Goal: Transaction & Acquisition: Purchase product/service

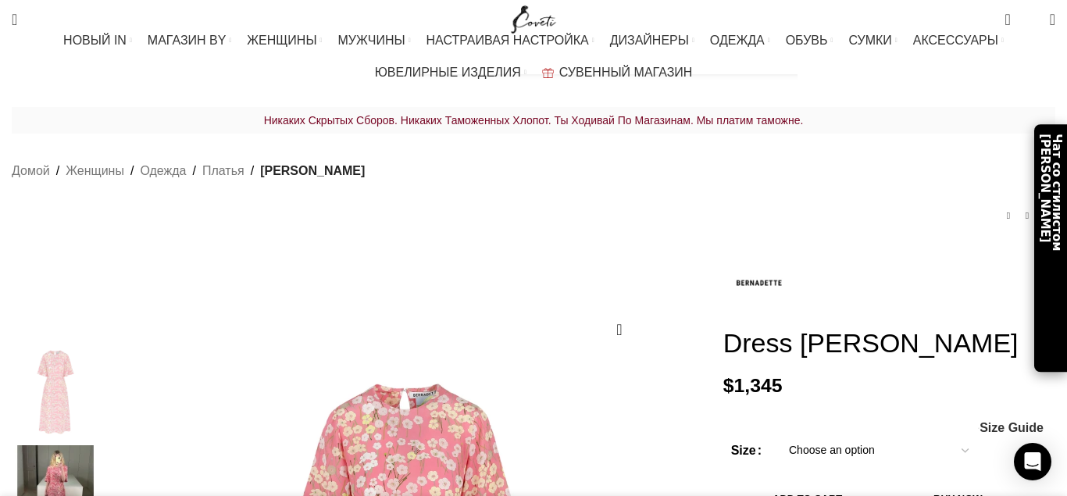
scroll to position [0, 1643]
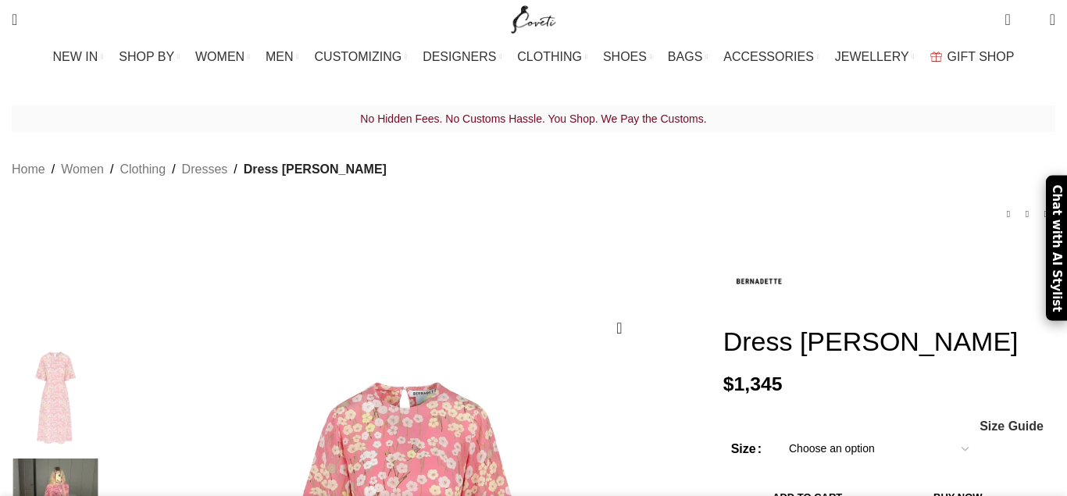
scroll to position [0, 2136]
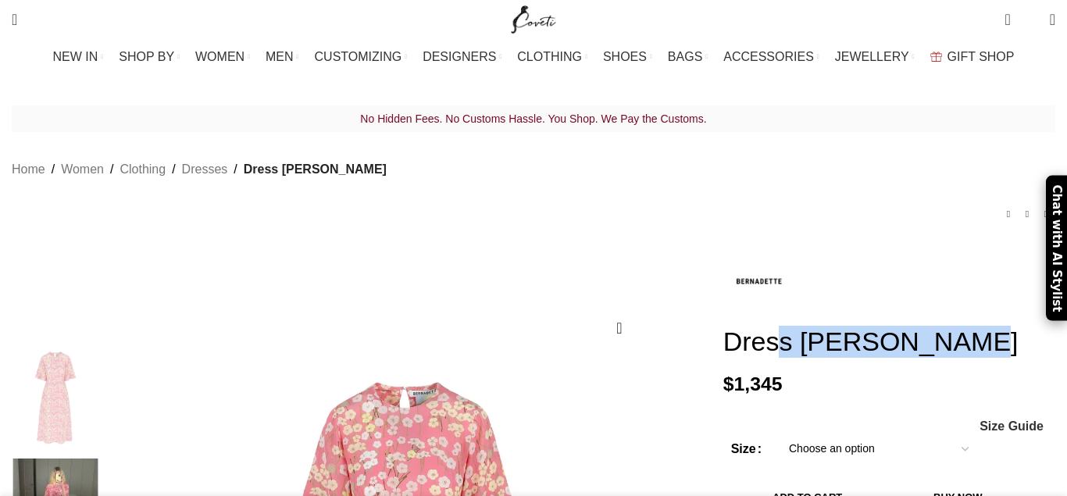
scroll to position [0, 2465]
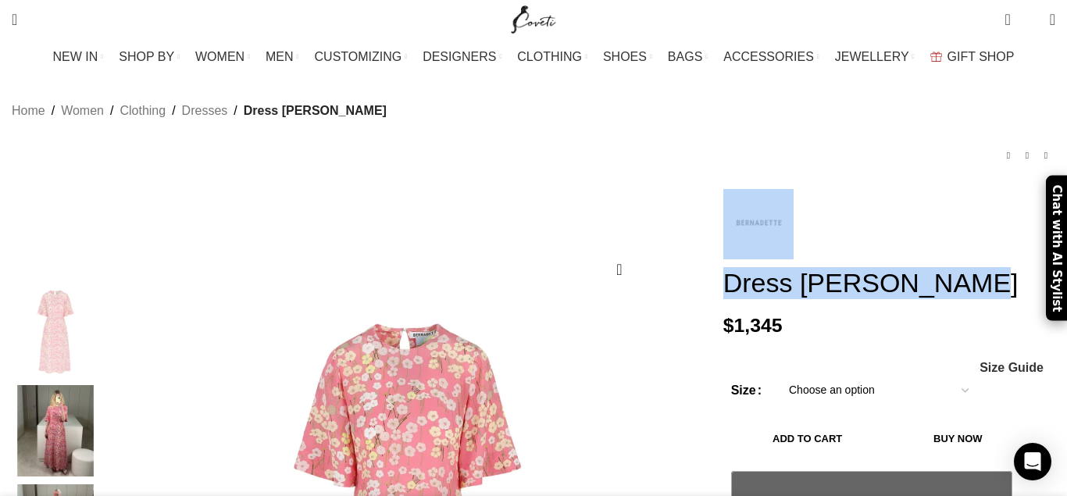
scroll to position [0, 1807]
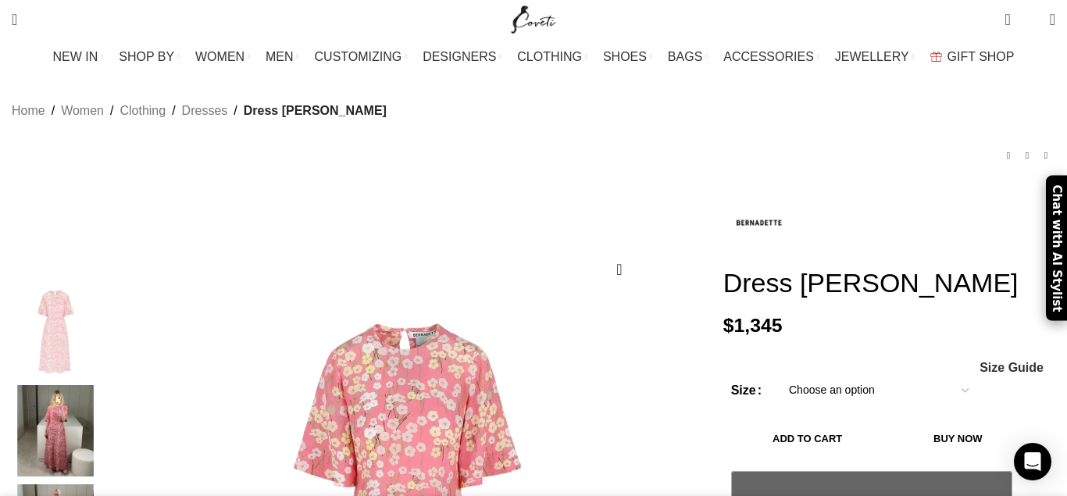
click at [629, 120] on div "No Hidden Fees. No Customs Hassle. You Shop. We Pay the Customs. Home Women Clo…" at bounding box center [533, 118] width 1043 height 142
click at [979, 361] on span "Size Guide" at bounding box center [1011, 367] width 64 height 12
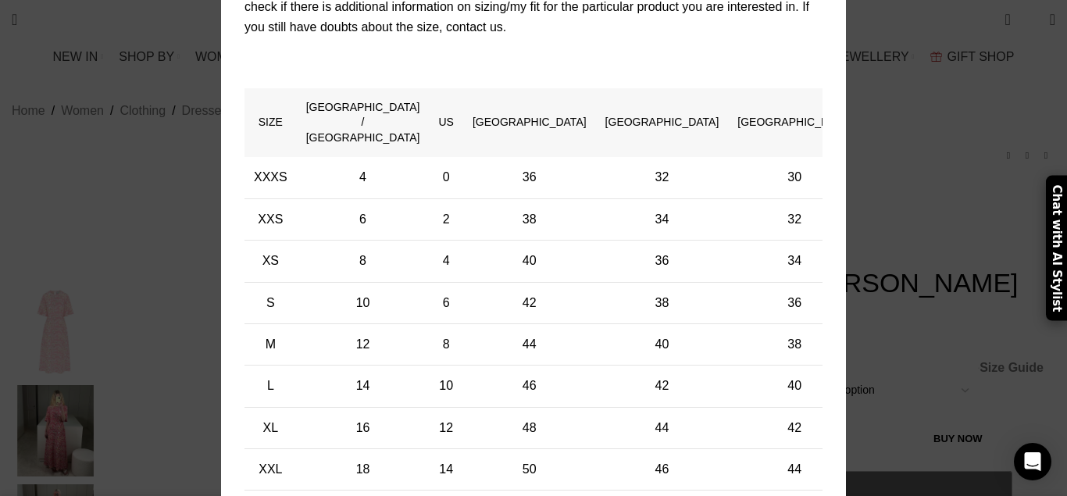
scroll to position [0, 2301]
click at [1033, 349] on div "× Women's clothing size guide Women Clothing Size Guide Women's clothing size g…" at bounding box center [533, 197] width 1043 height 796
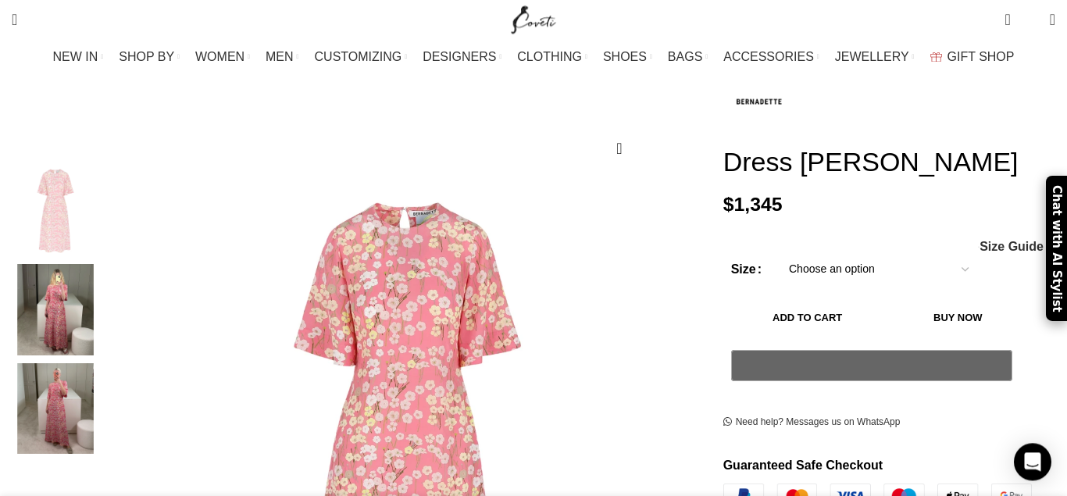
scroll to position [0, 1315]
